Goal: Information Seeking & Learning: Learn about a topic

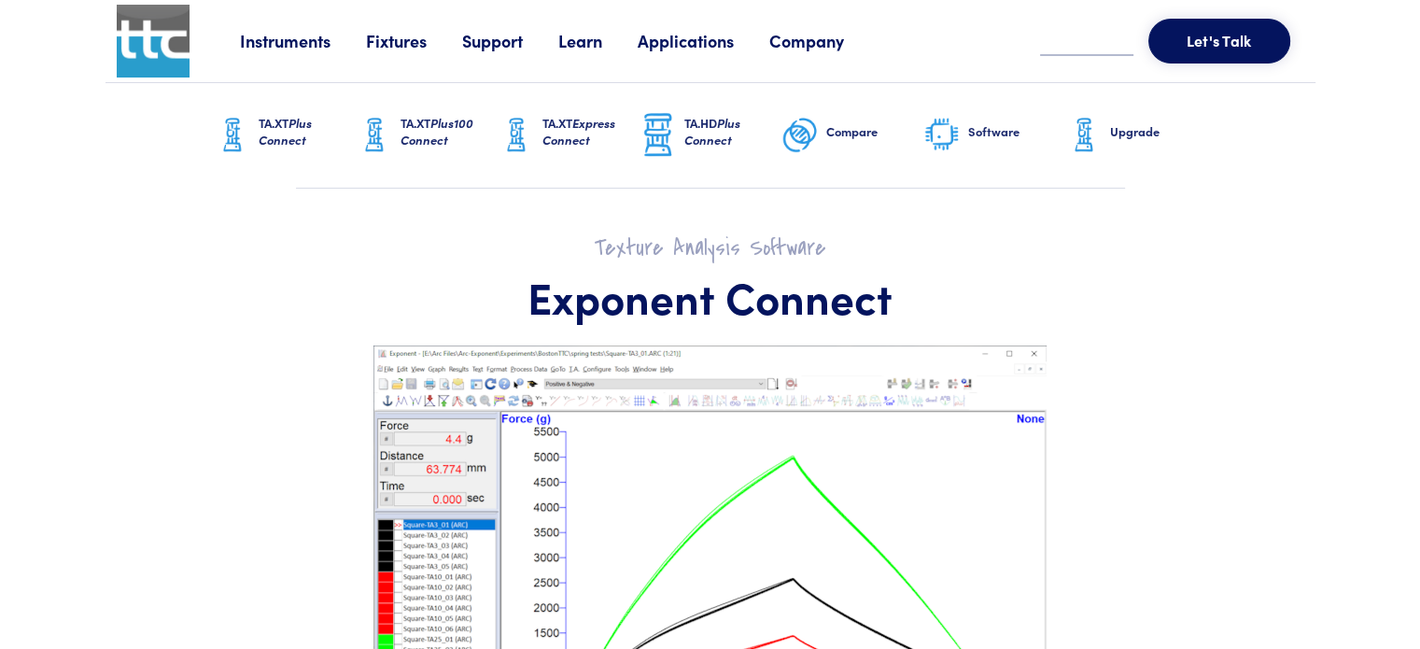
click at [939, 141] on img at bounding box center [941, 135] width 37 height 39
click at [978, 128] on h6 "Software" at bounding box center [1016, 131] width 97 height 17
click at [969, 127] on h6 "Software" at bounding box center [1016, 131] width 97 height 17
click at [977, 128] on h6 "Software" at bounding box center [1016, 131] width 97 height 17
drag, startPoint x: 0, startPoint y: 0, endPoint x: 986, endPoint y: 132, distance: 995.2
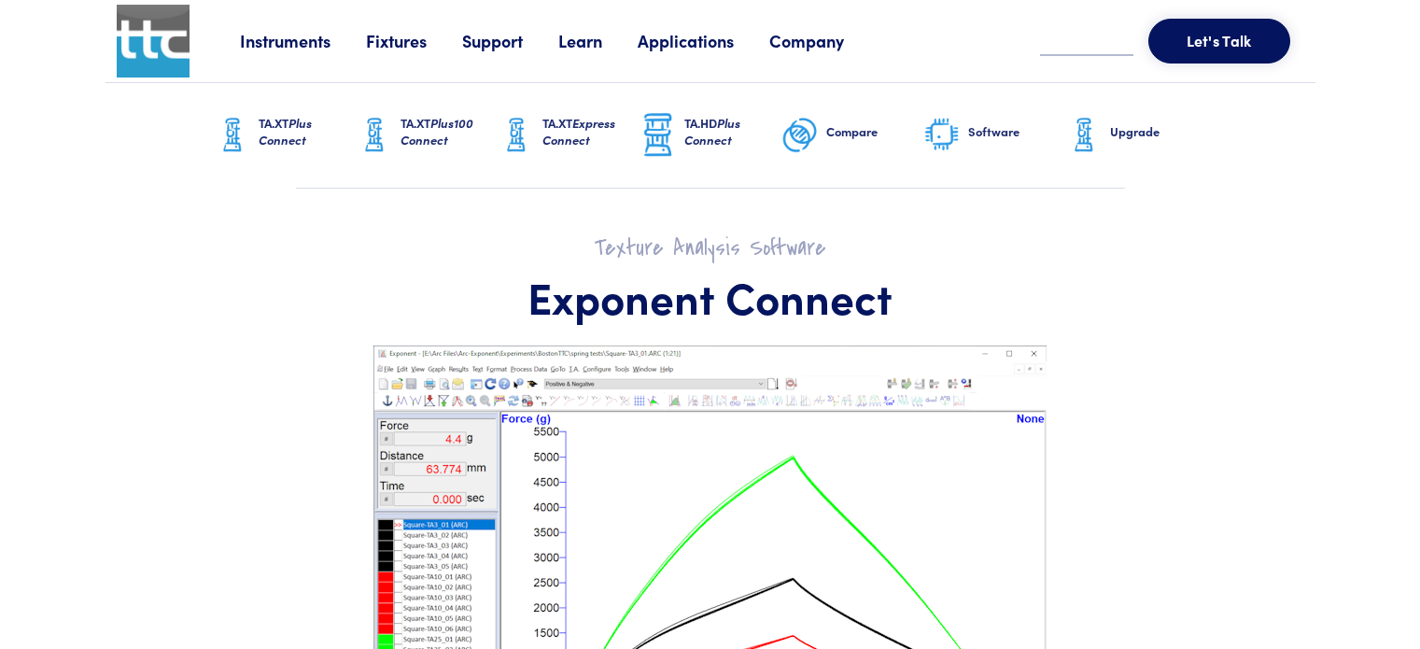
click at [986, 132] on h6 "Software" at bounding box center [1016, 131] width 97 height 17
click at [937, 137] on img at bounding box center [941, 135] width 37 height 39
click at [711, 48] on link "Applications" at bounding box center [703, 40] width 132 height 23
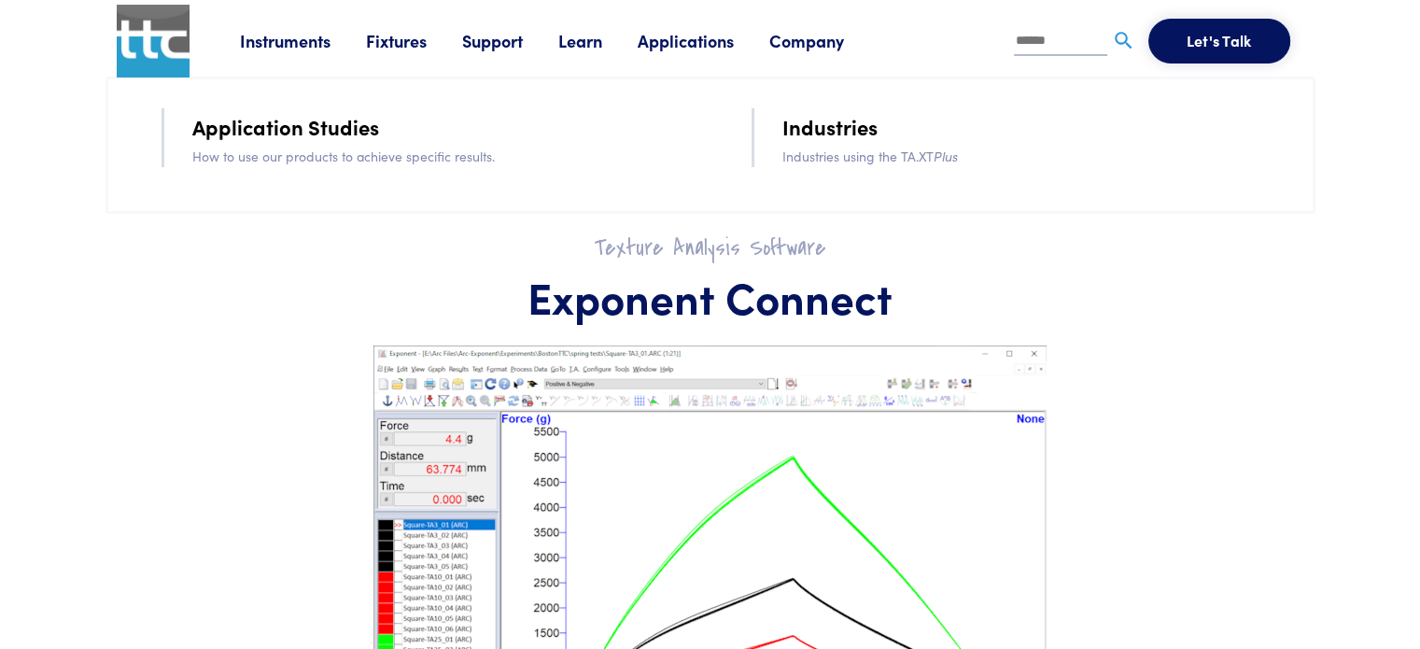
click at [711, 48] on link "Applications" at bounding box center [703, 40] width 132 height 23
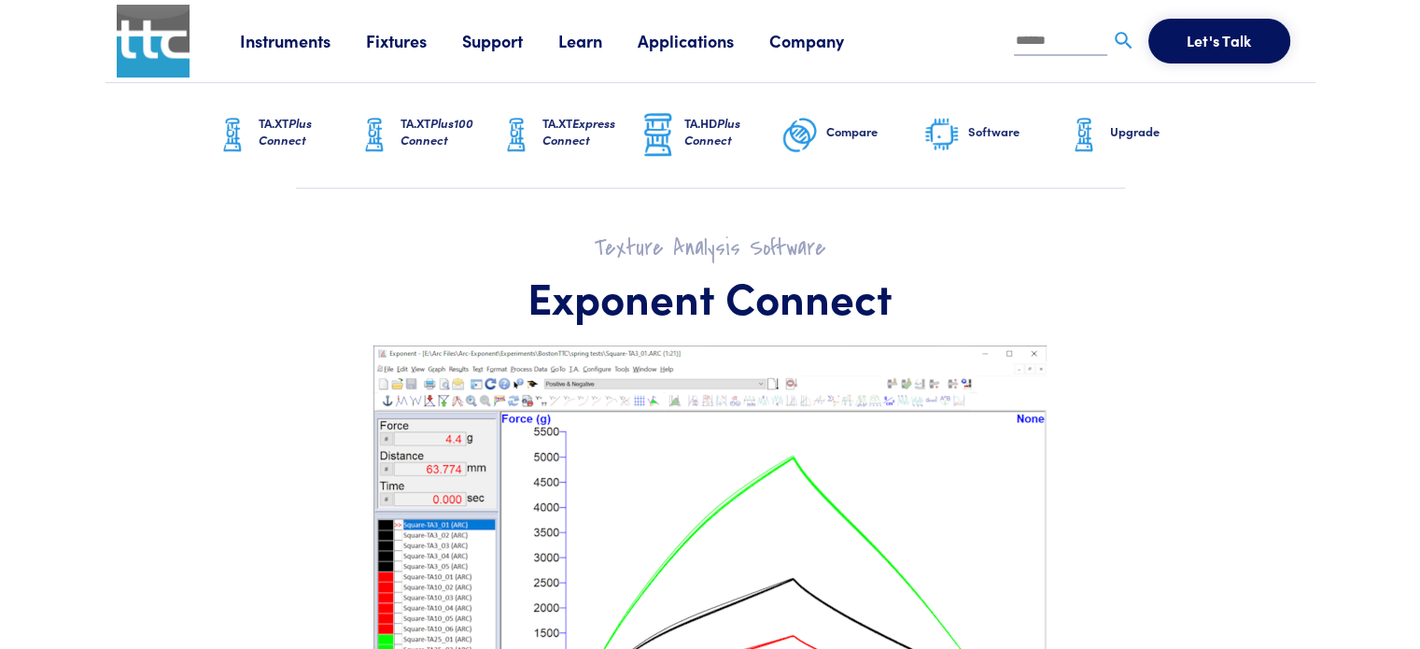
click at [223, 145] on img at bounding box center [232, 135] width 37 height 47
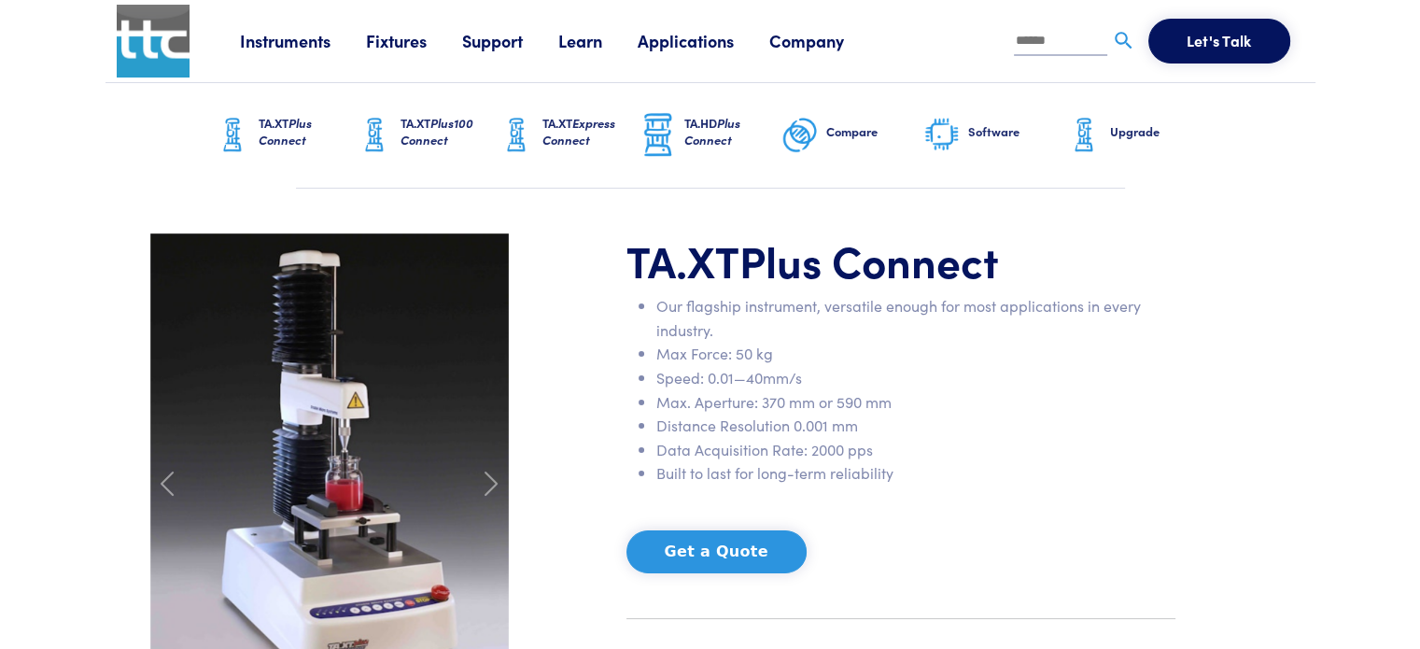
click at [386, 139] on img at bounding box center [374, 135] width 37 height 47
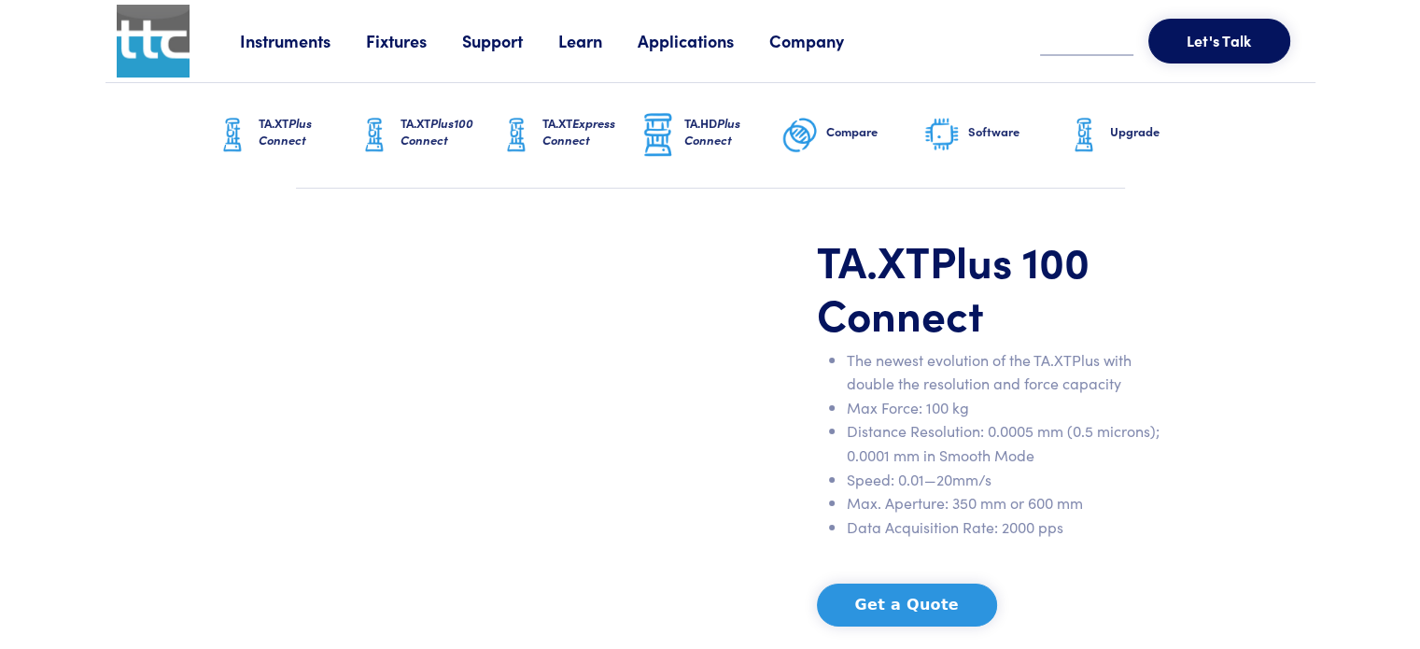
click at [551, 130] on span "Express Connect" at bounding box center [578, 131] width 73 height 35
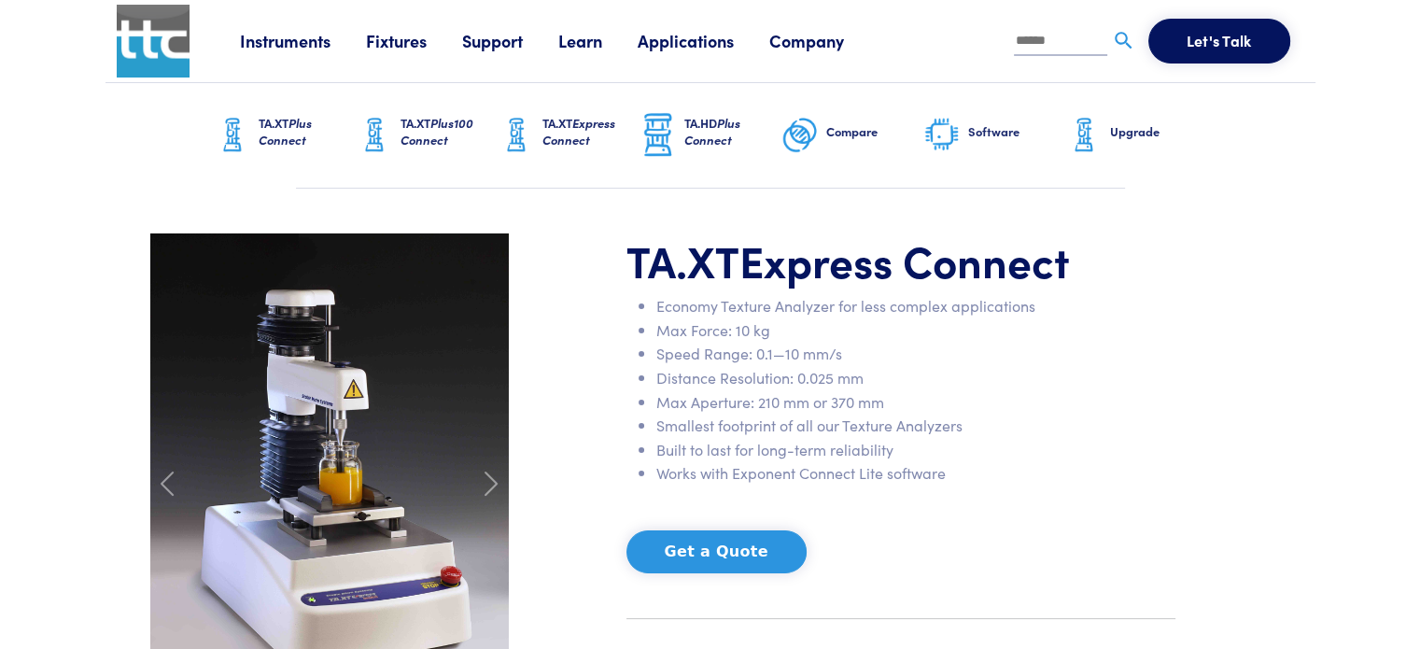
click at [687, 106] on link "TA.HD Plus Connect" at bounding box center [710, 135] width 142 height 105
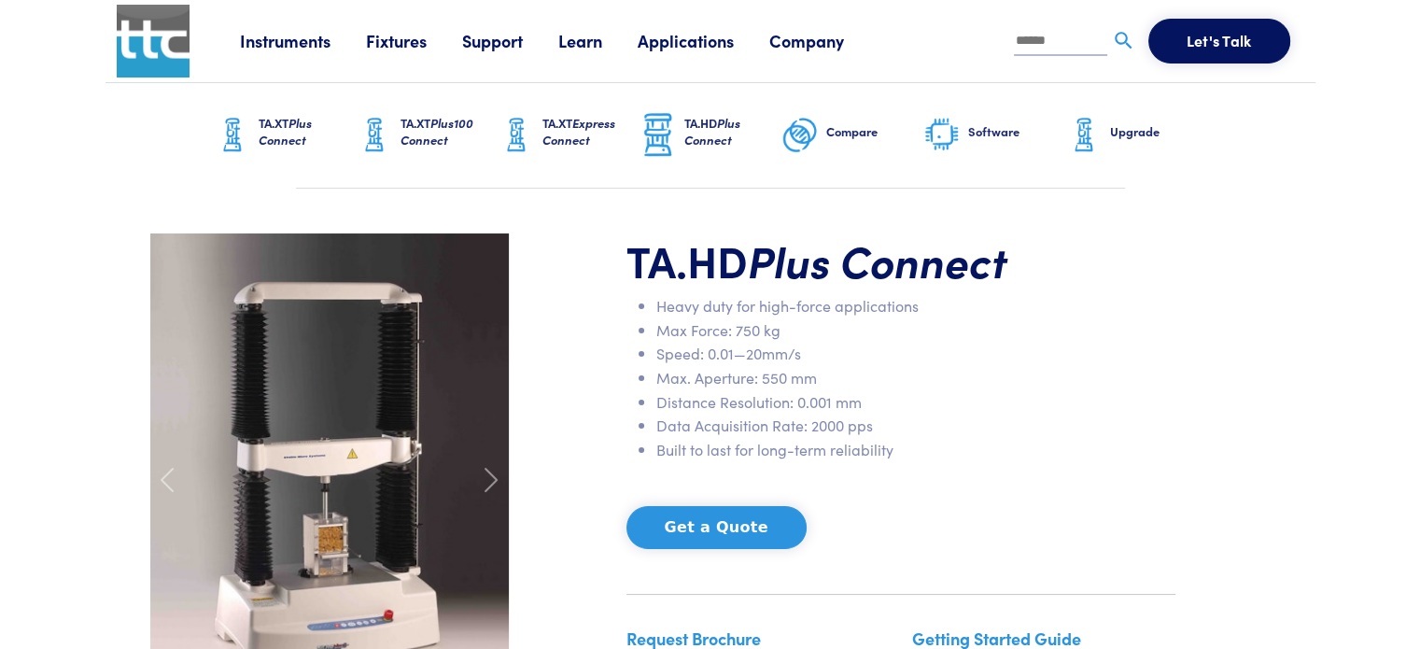
click at [808, 133] on img at bounding box center [799, 135] width 37 height 47
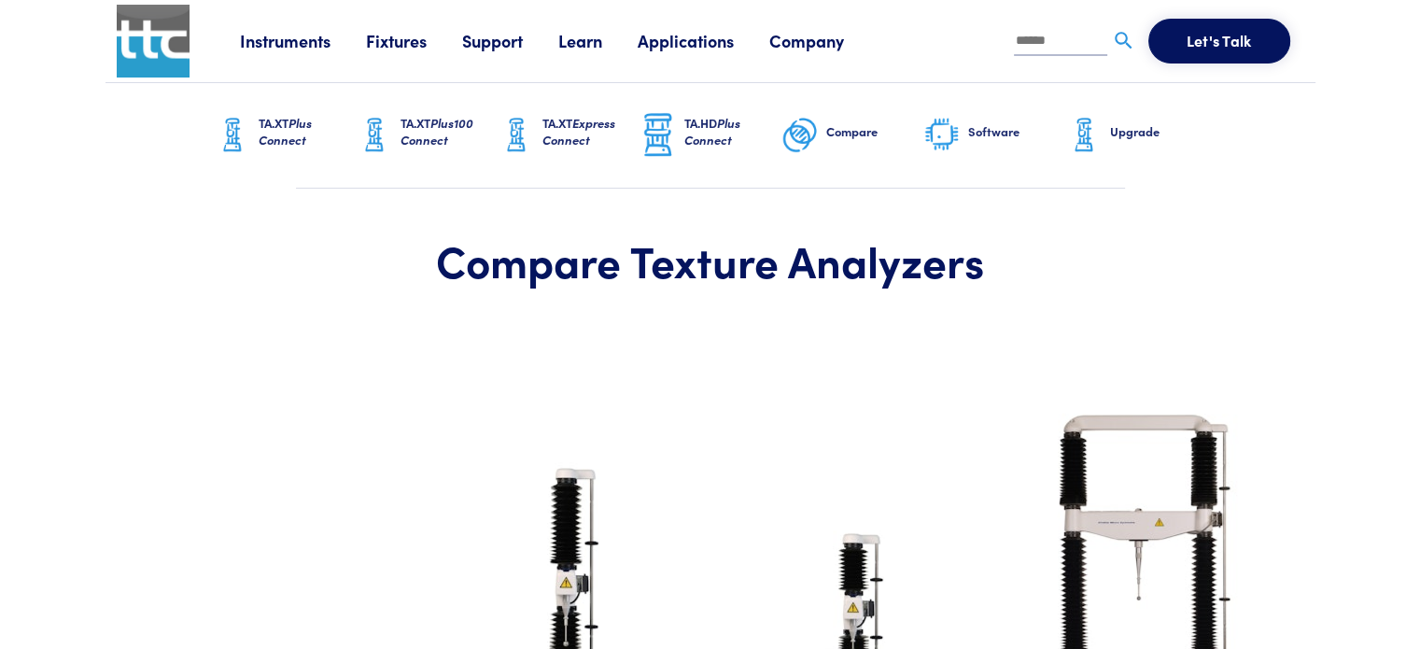
click at [986, 125] on h6 "Software" at bounding box center [1016, 131] width 97 height 17
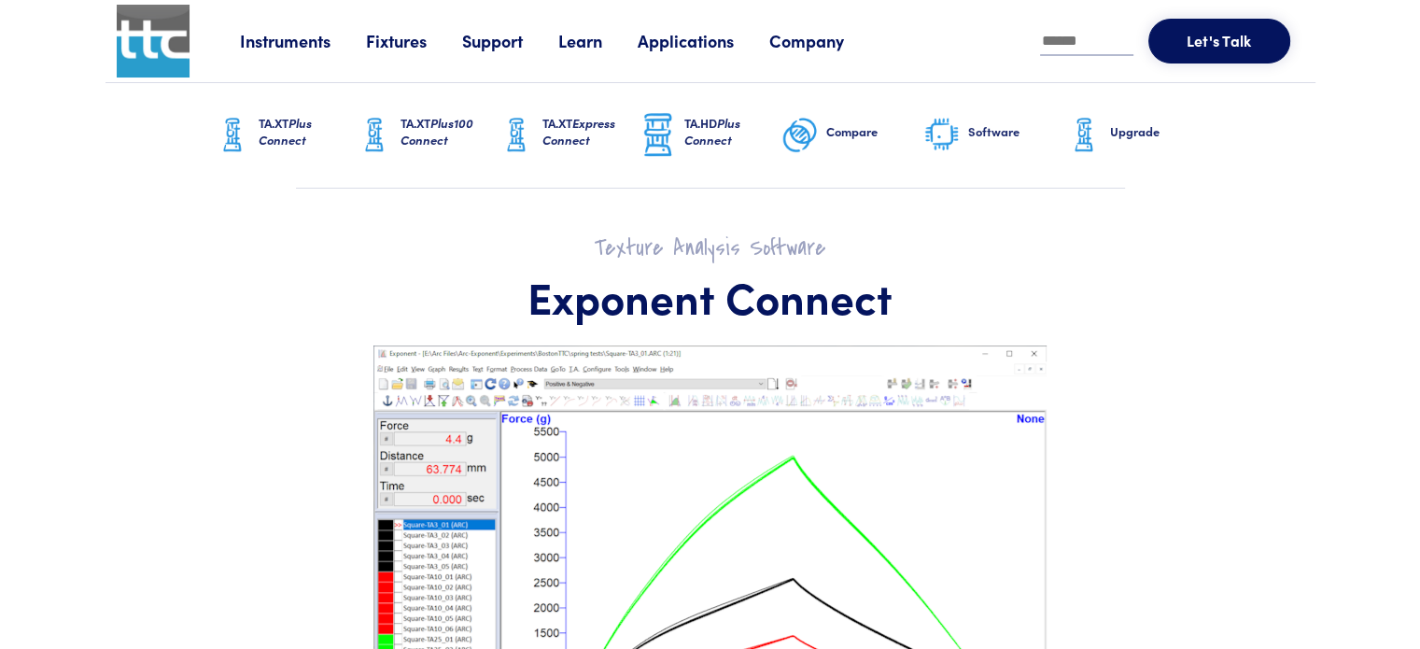
click at [945, 139] on img at bounding box center [941, 135] width 37 height 39
click at [288, 37] on link "Instruments" at bounding box center [303, 40] width 126 height 23
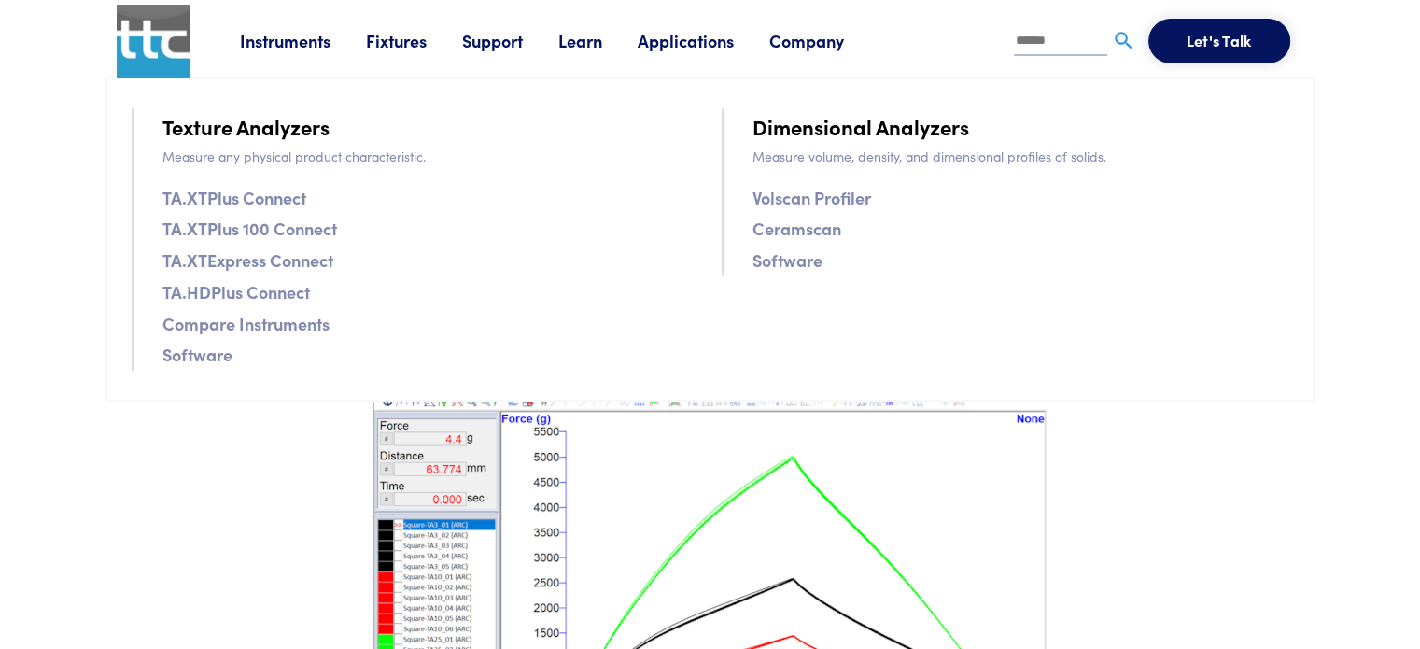
click at [203, 361] on link "Software" at bounding box center [197, 354] width 70 height 27
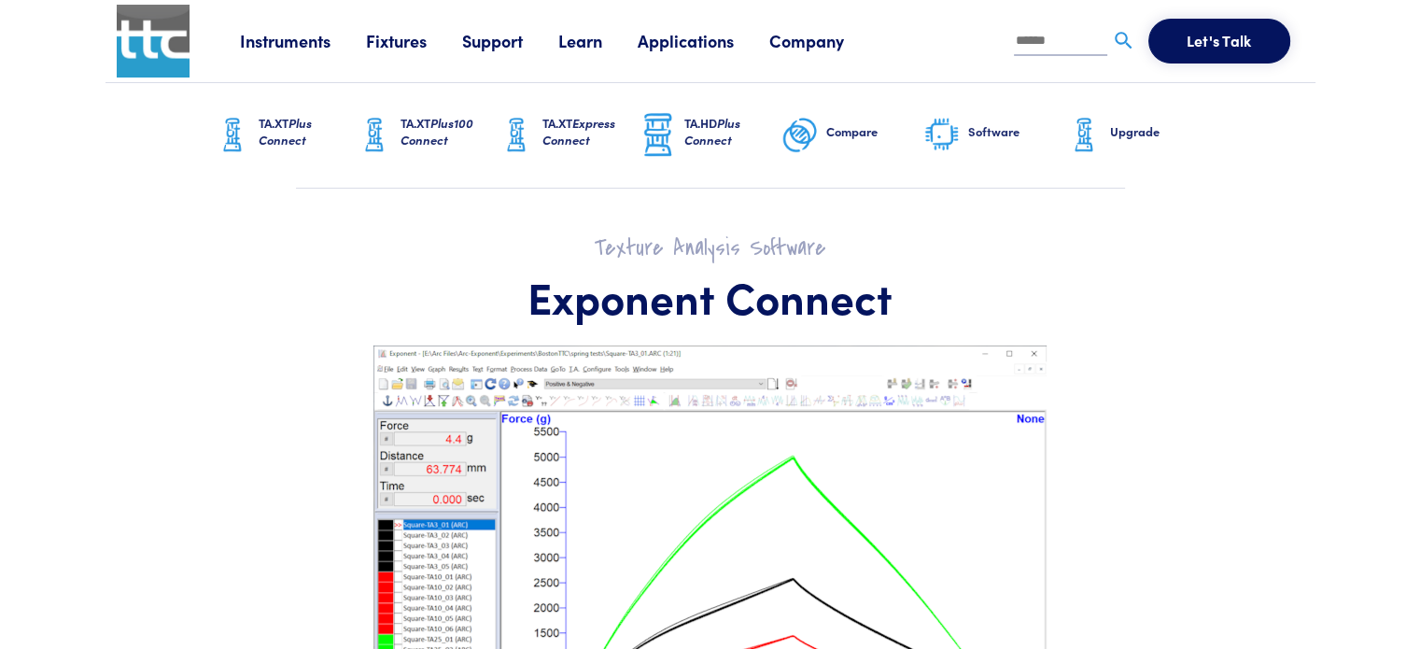
click at [727, 36] on link "Applications" at bounding box center [703, 40] width 132 height 23
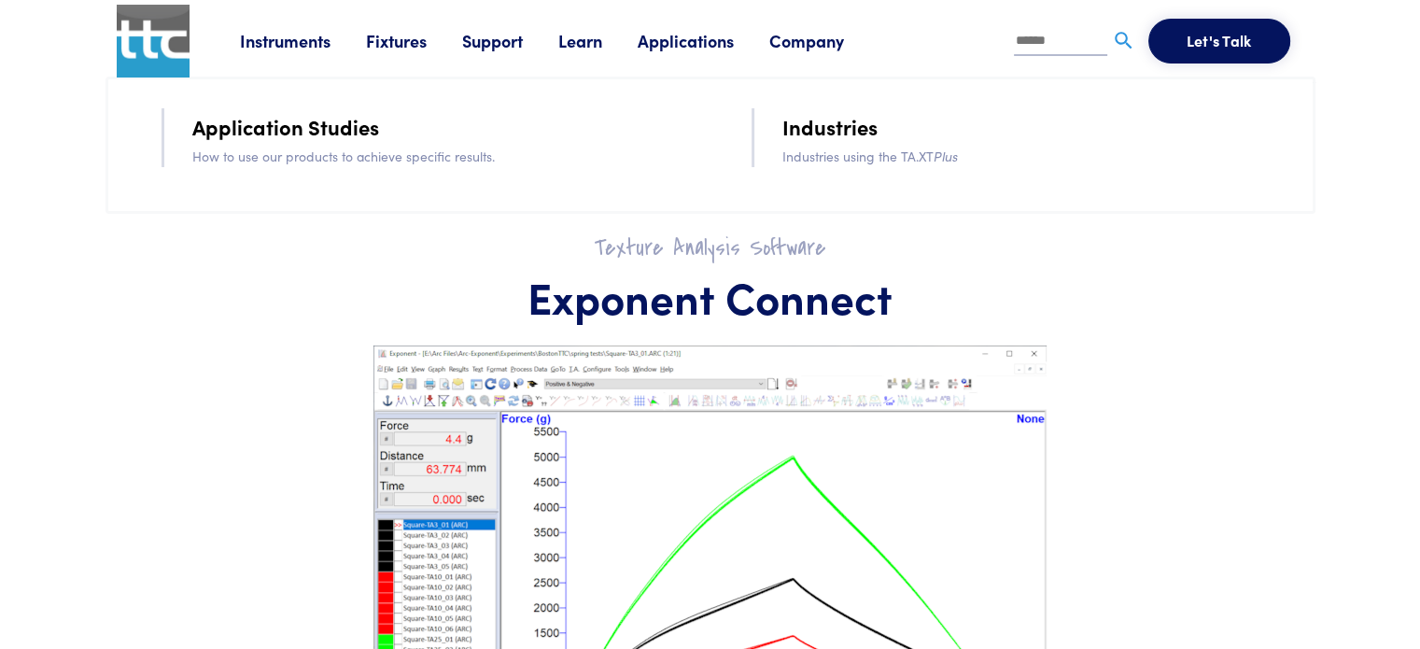
click at [670, 44] on link "Applications" at bounding box center [703, 40] width 132 height 23
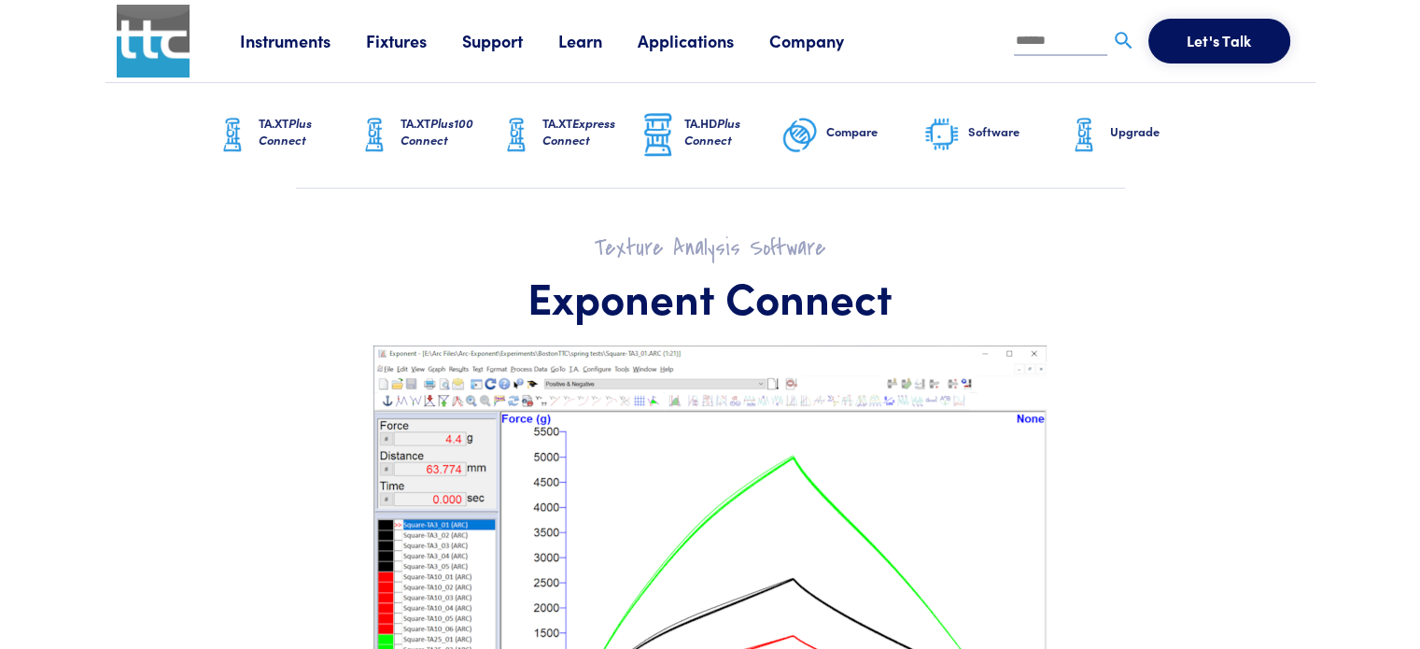
click at [670, 43] on link "Applications" at bounding box center [703, 40] width 132 height 23
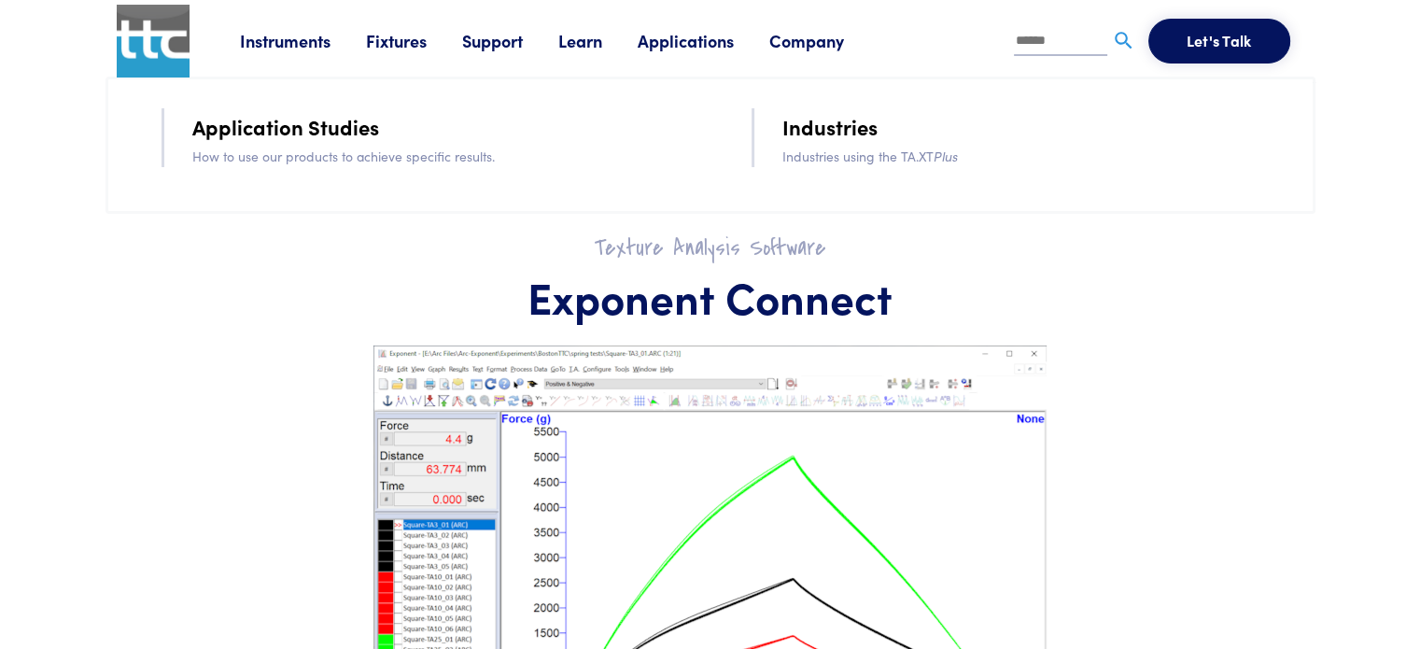
click at [665, 43] on link "Applications" at bounding box center [703, 40] width 132 height 23
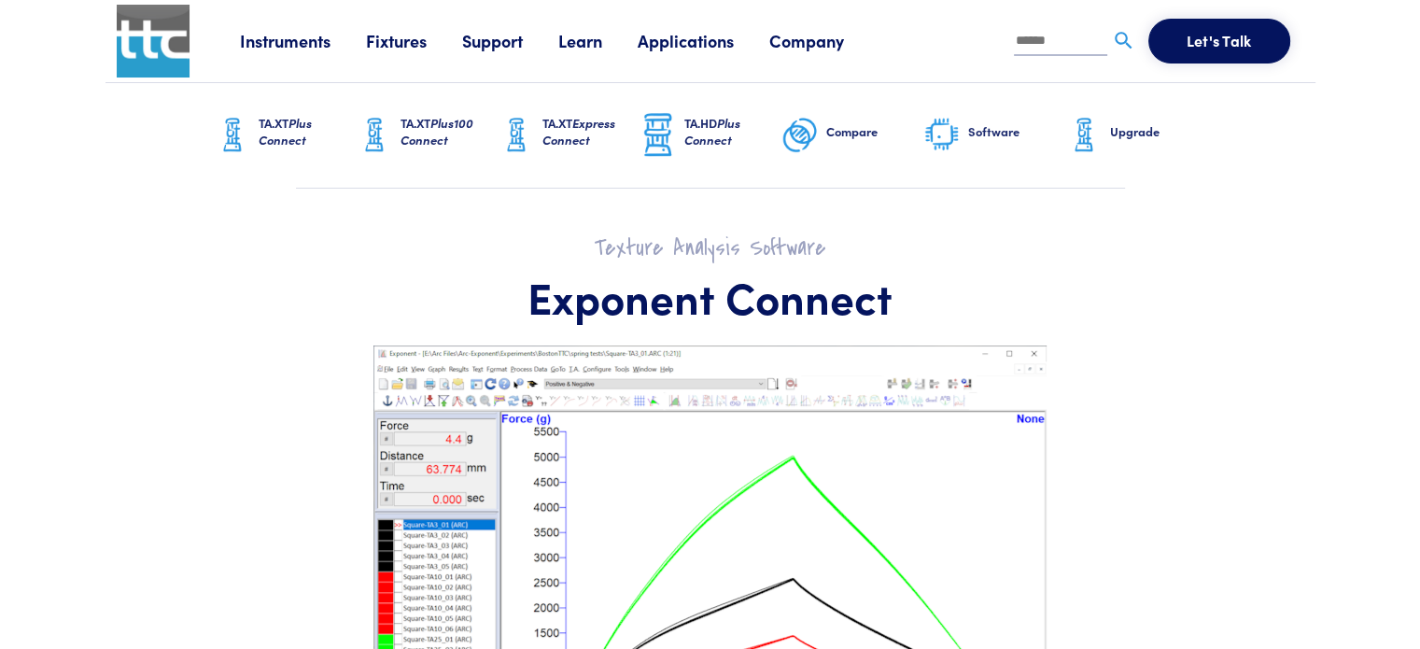
click at [941, 130] on img at bounding box center [941, 135] width 37 height 39
click at [939, 122] on img at bounding box center [941, 135] width 37 height 39
click at [951, 133] on img at bounding box center [941, 135] width 37 height 39
click at [959, 156] on link "Software" at bounding box center [994, 135] width 142 height 105
click at [980, 136] on h6 "Software" at bounding box center [1016, 131] width 97 height 17
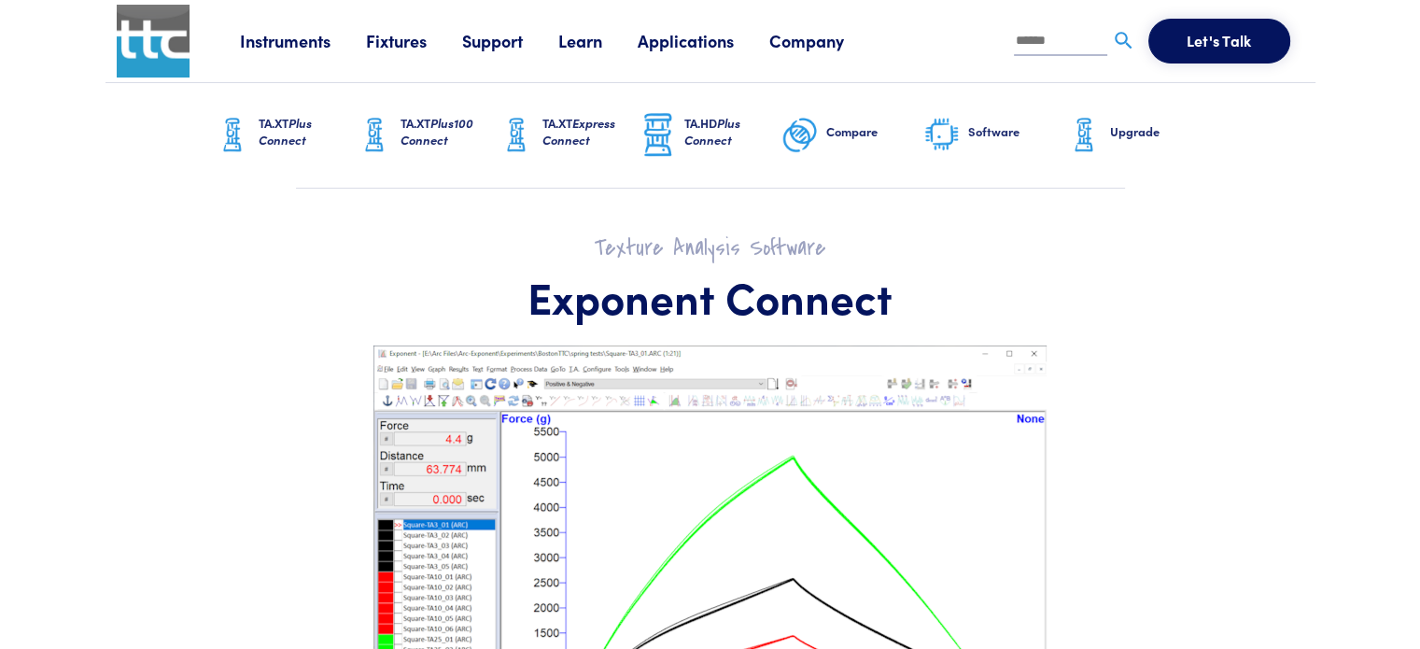
click at [732, 40] on link "Applications" at bounding box center [703, 40] width 132 height 23
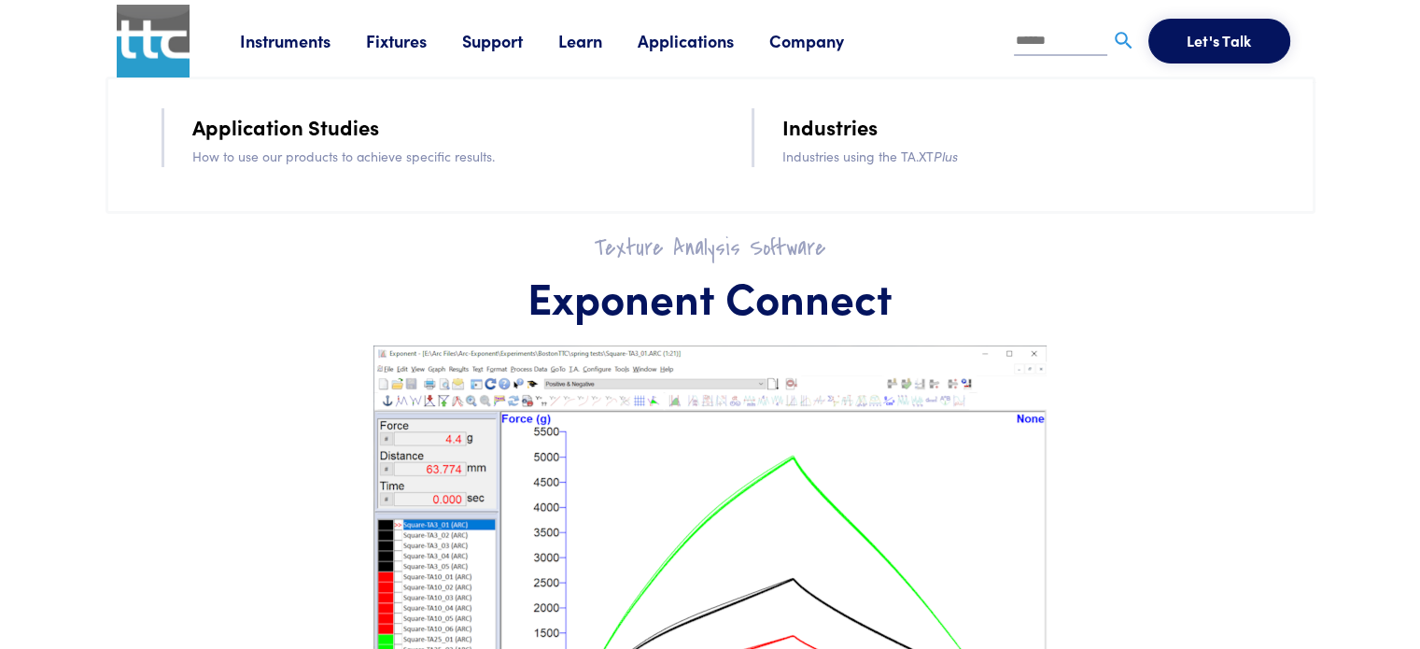
click at [311, 135] on link "Application Studies" at bounding box center [285, 126] width 187 height 33
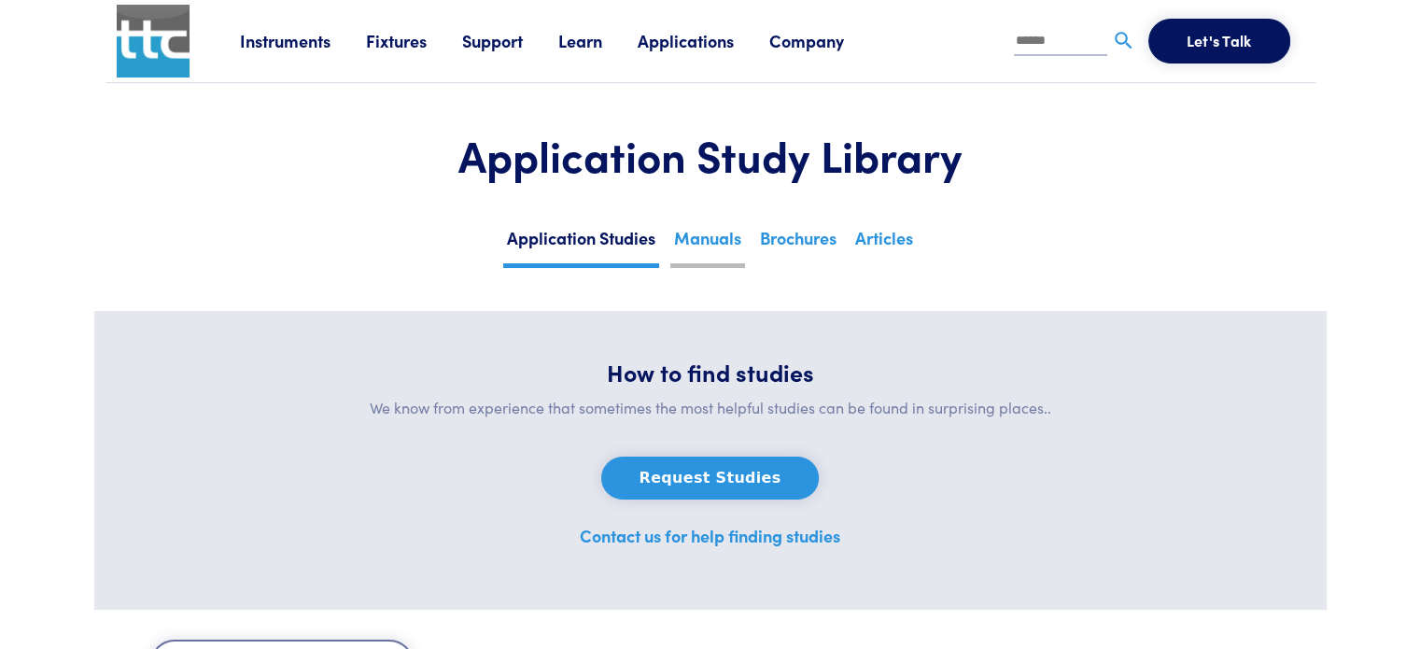
click at [728, 248] on link "Manuals" at bounding box center [707, 245] width 75 height 46
click at [776, 229] on link "Brochures" at bounding box center [798, 245] width 84 height 46
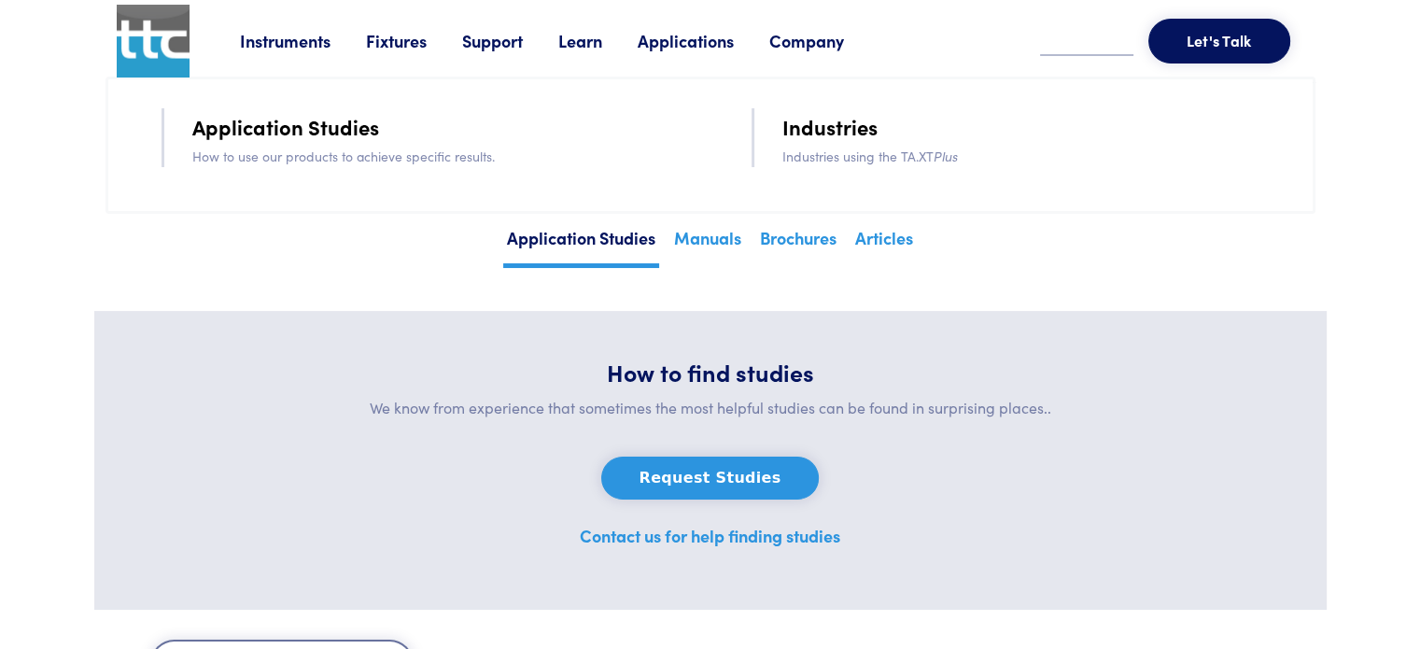
click at [280, 114] on link "Application Studies" at bounding box center [285, 126] width 187 height 33
click at [315, 127] on link "Application Studies" at bounding box center [285, 126] width 187 height 33
click at [308, 118] on link "Application Studies" at bounding box center [285, 126] width 187 height 33
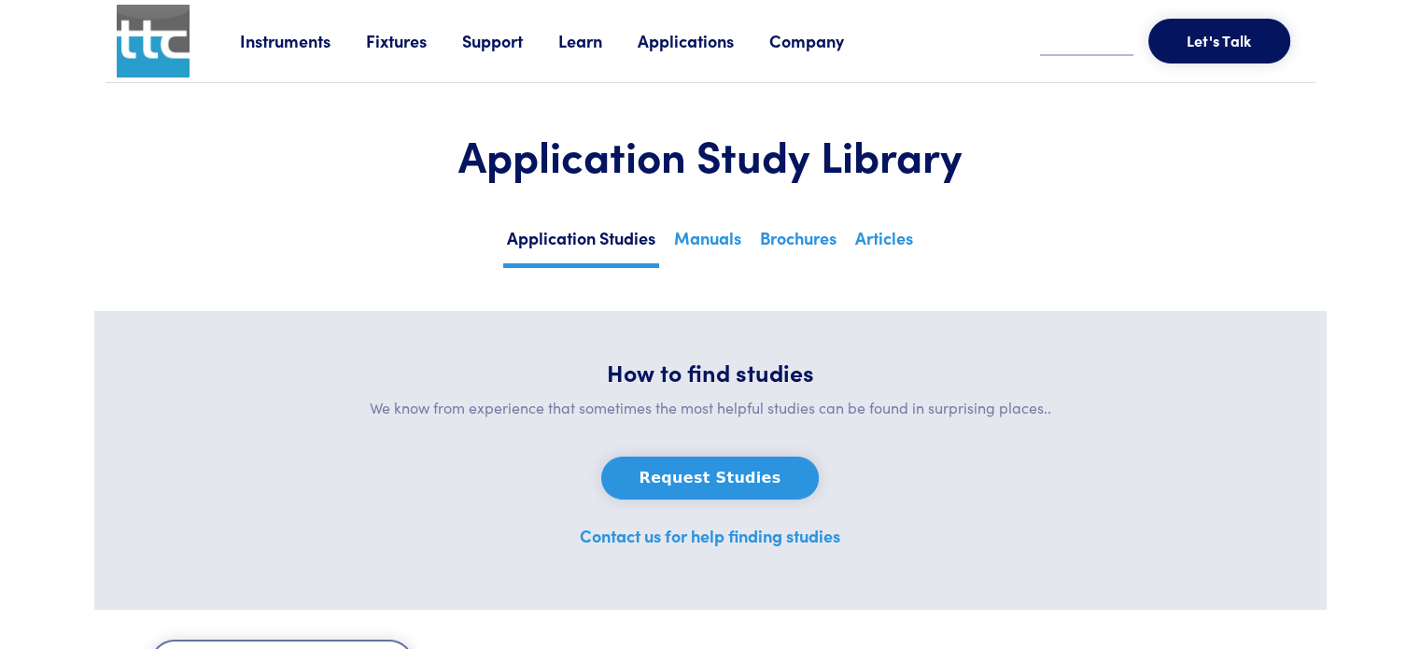
click at [409, 42] on link "Fixtures" at bounding box center [414, 40] width 96 height 23
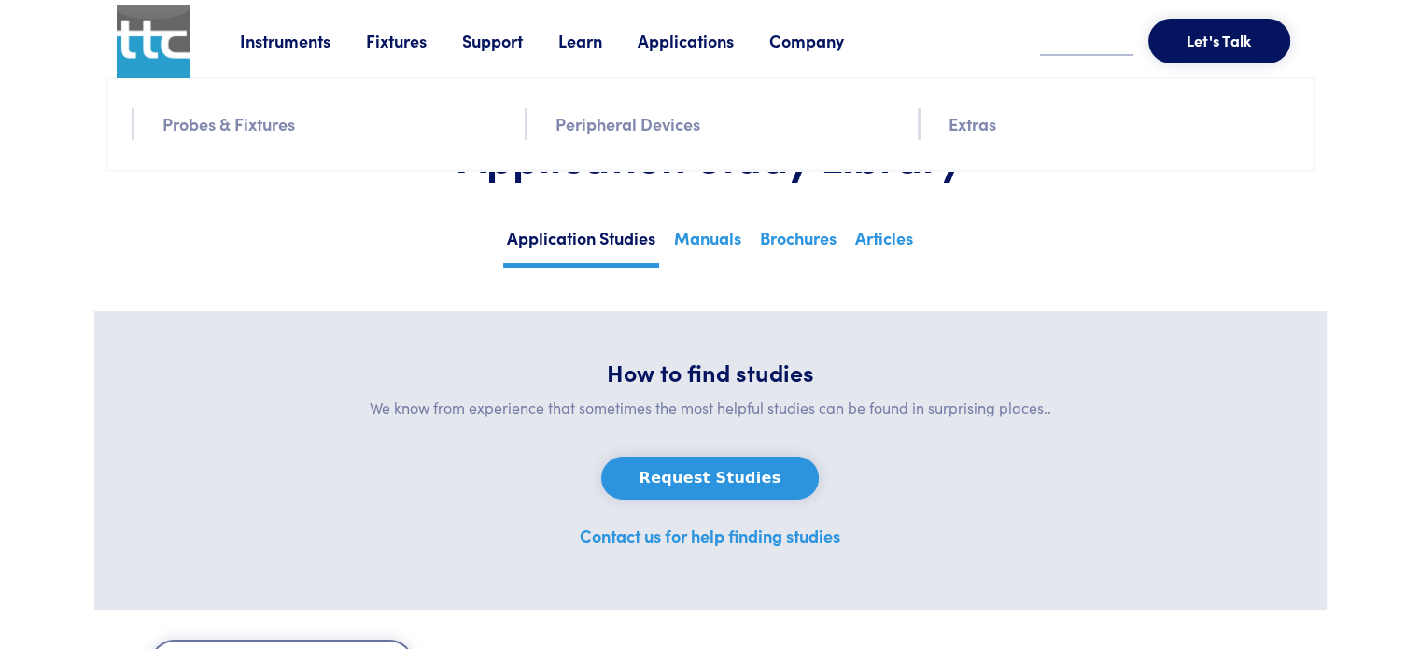
click at [313, 39] on link "Instruments" at bounding box center [303, 40] width 126 height 23
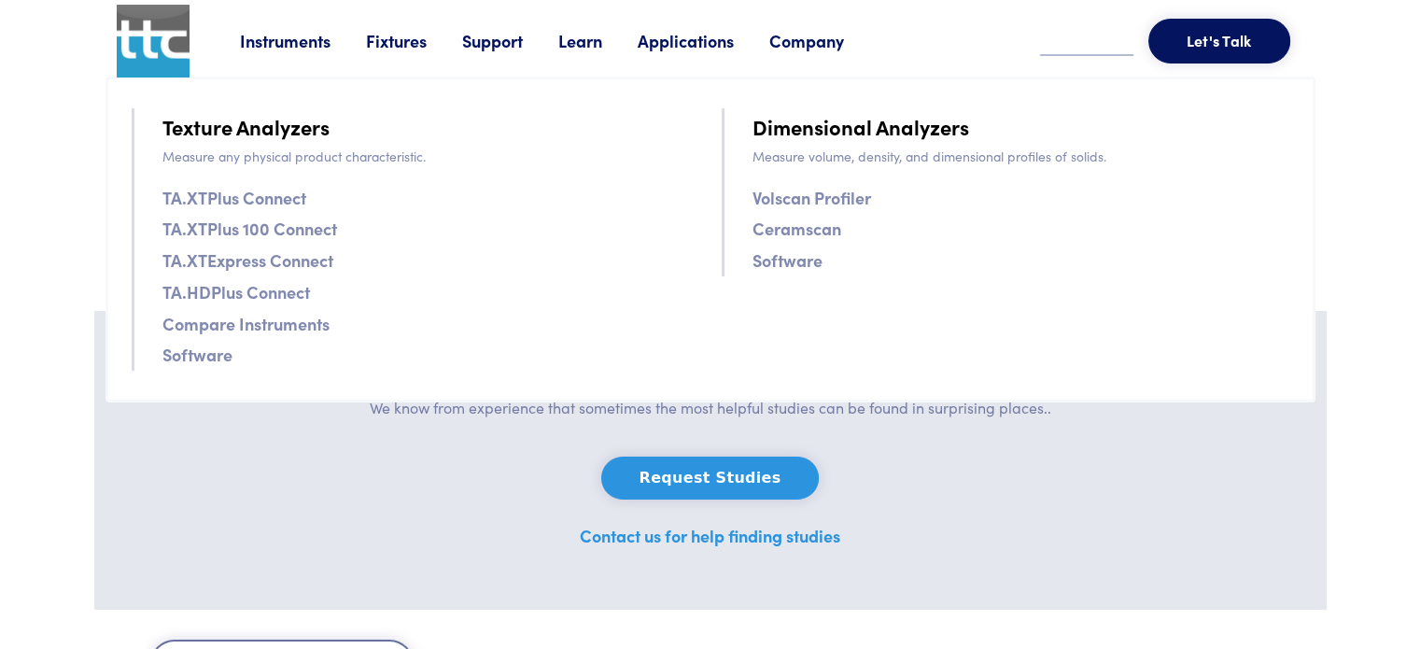
click at [258, 268] on link "TA.XTExpress Connect" at bounding box center [247, 259] width 171 height 27
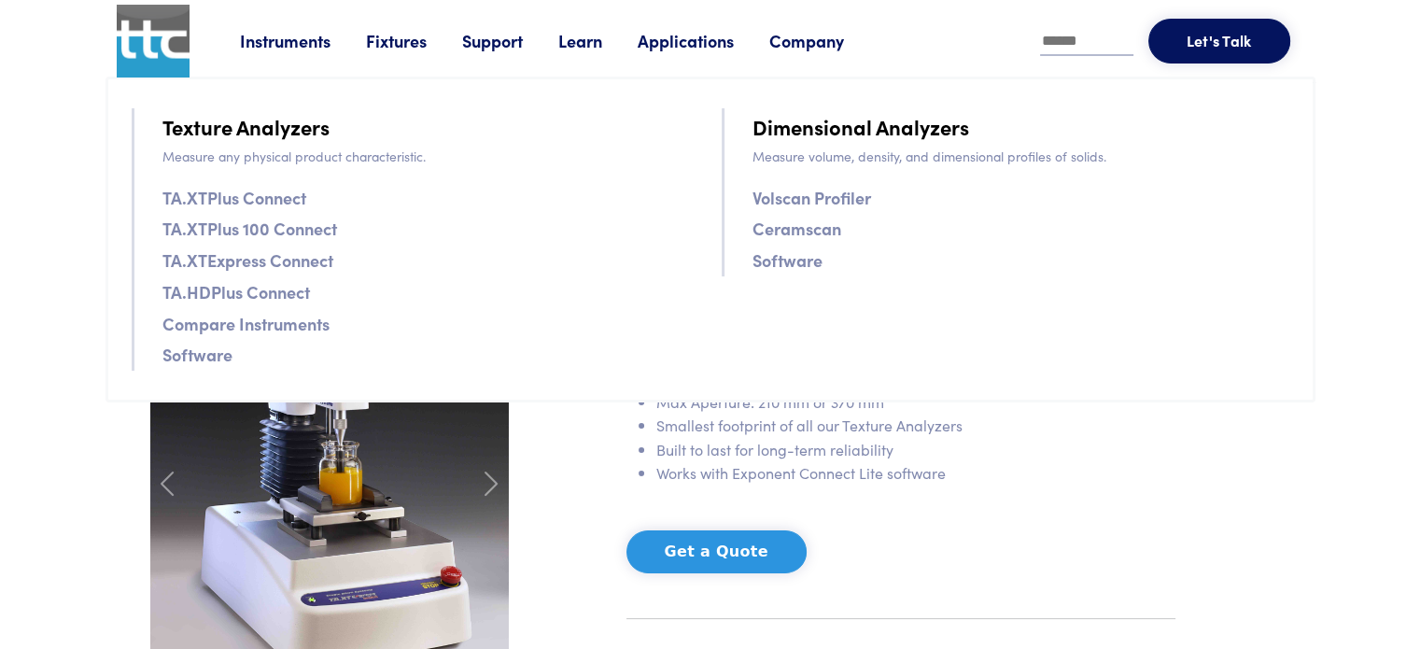
click at [277, 288] on link "TA.HDPlus Connect" at bounding box center [235, 291] width 147 height 27
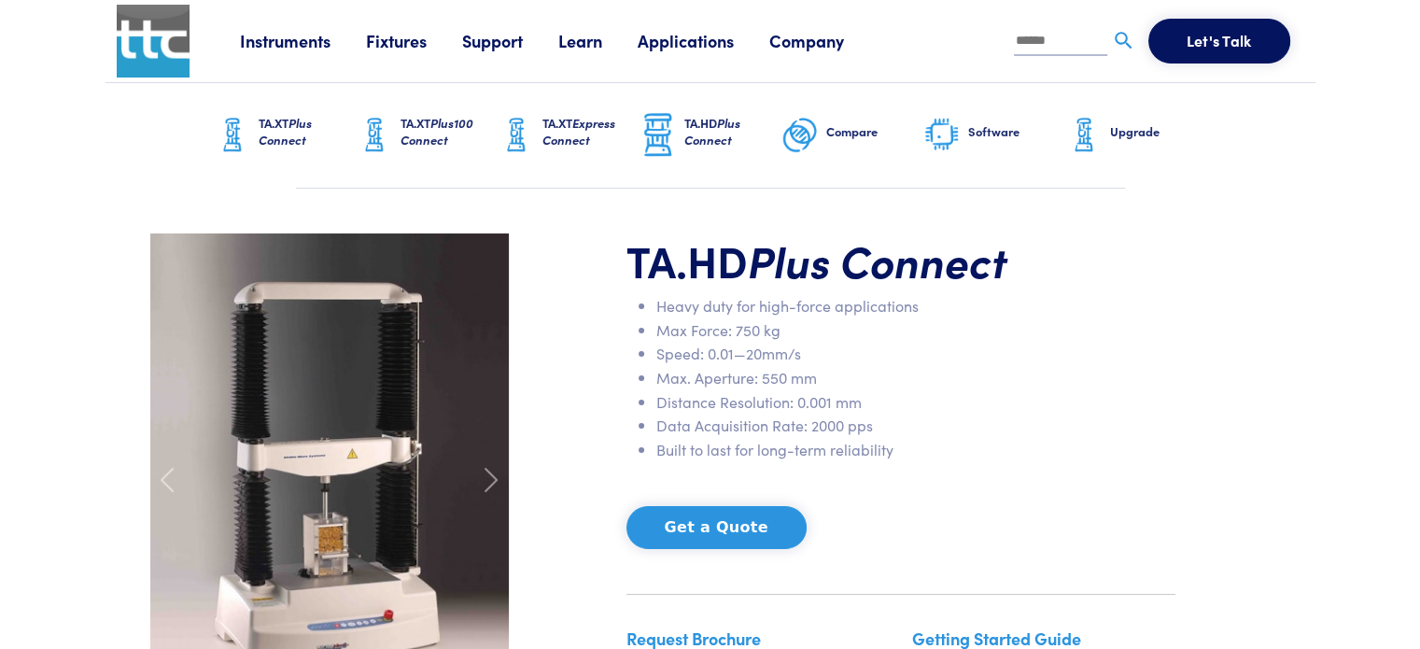
click at [267, 122] on h6 "TA.XT Plus Connect" at bounding box center [307, 132] width 97 height 34
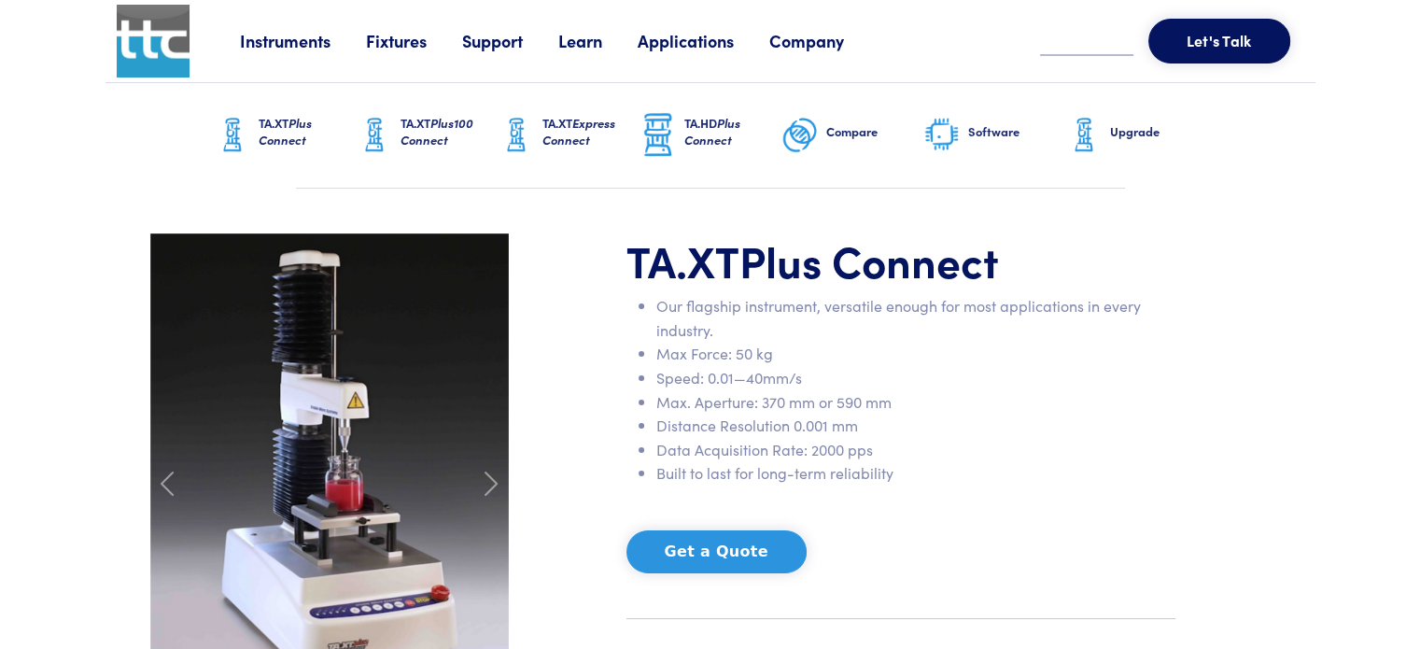
click at [407, 119] on h6 "TA.XT Plus100 Connect" at bounding box center [448, 132] width 97 height 34
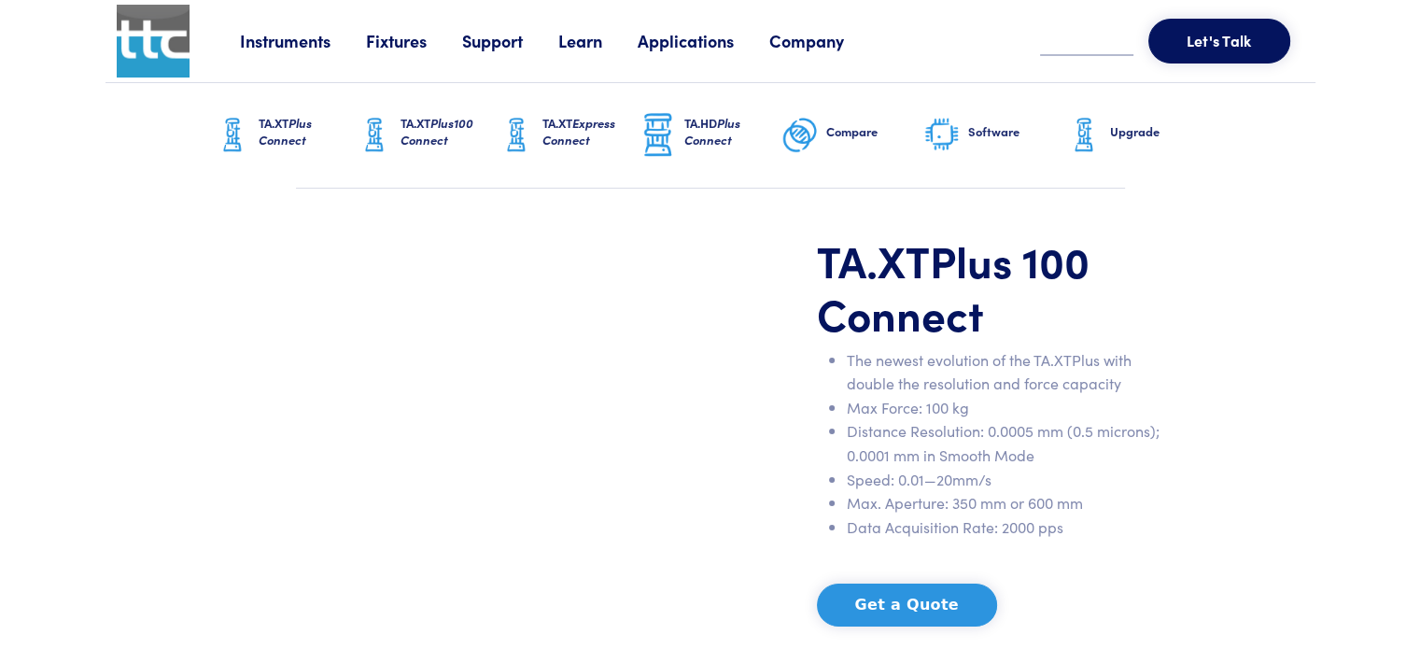
click at [575, 120] on span "Express Connect" at bounding box center [578, 131] width 73 height 35
